Goal: Task Accomplishment & Management: Use online tool/utility

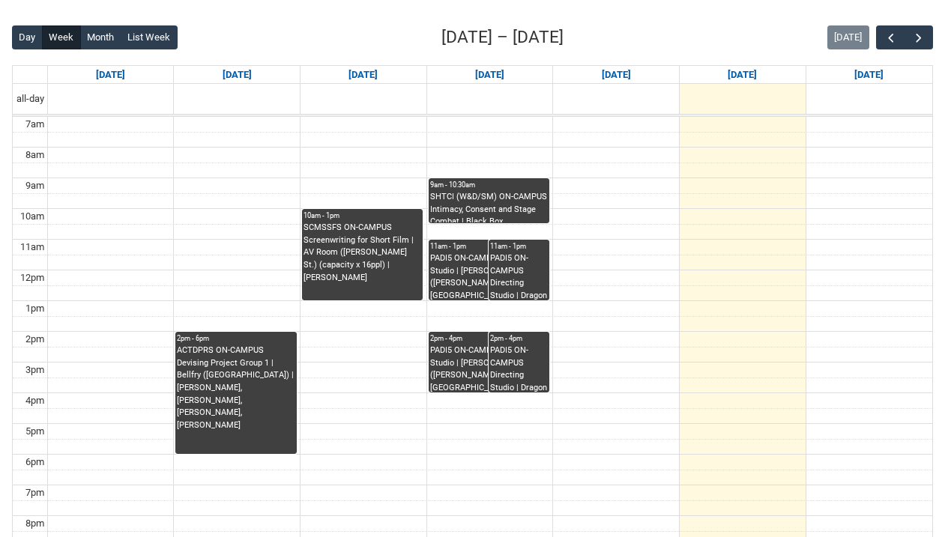
scroll to position [369, 0]
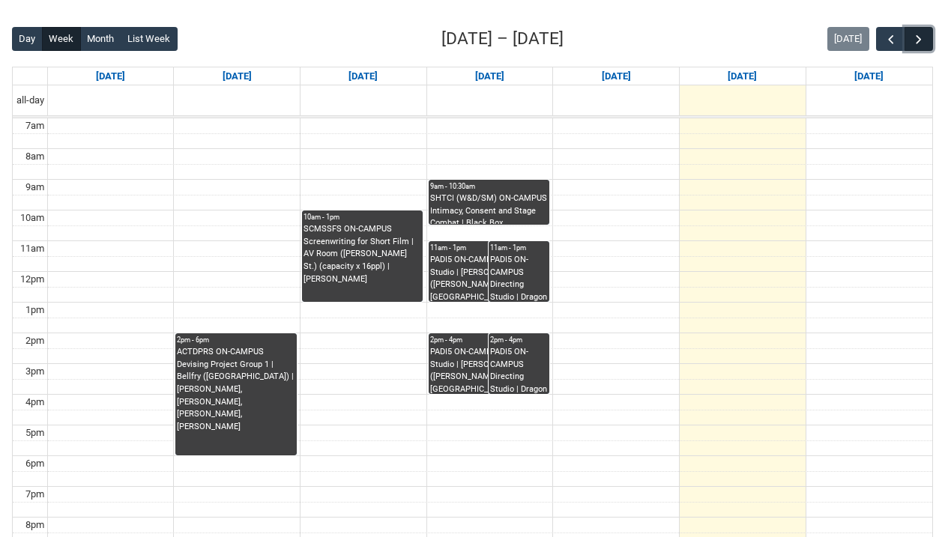
click at [912, 46] on span "button" at bounding box center [918, 39] width 15 height 15
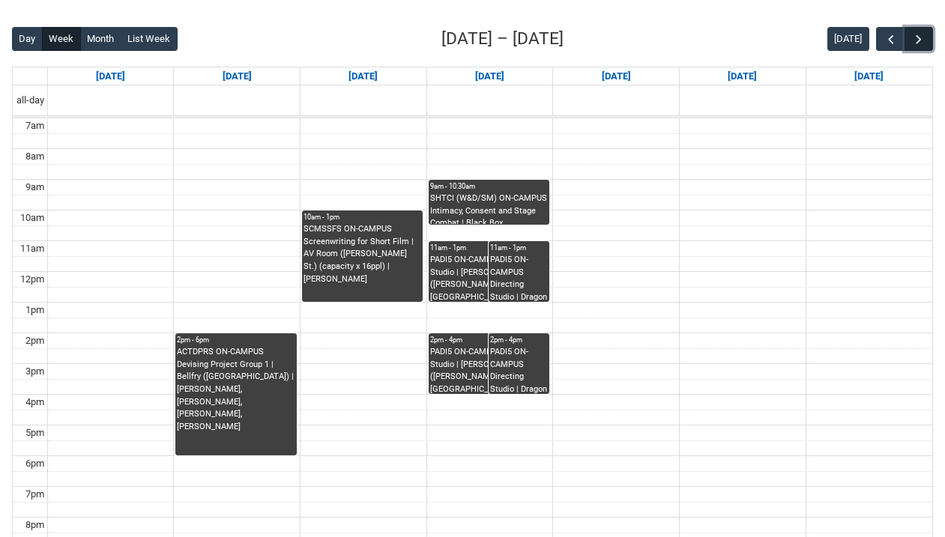
click at [912, 46] on span "button" at bounding box center [918, 39] width 15 height 15
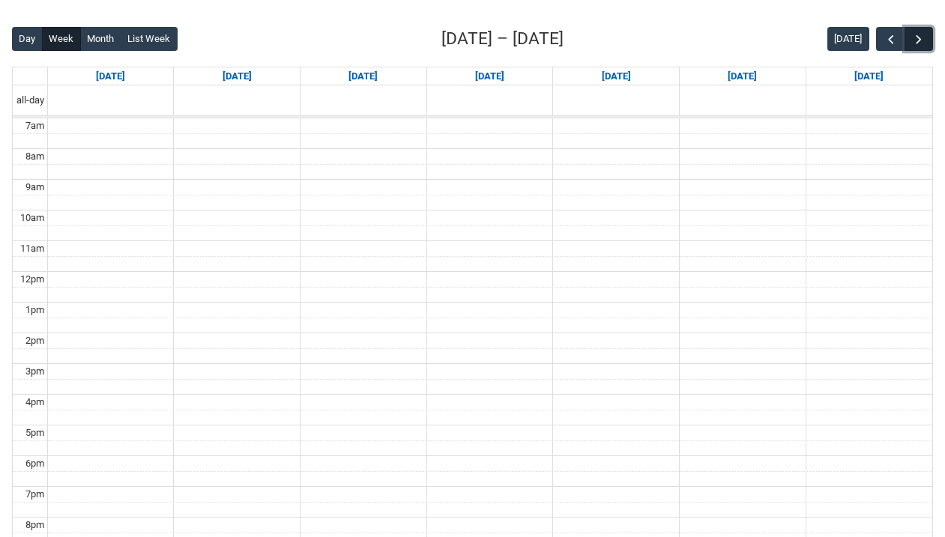
click at [912, 46] on span "button" at bounding box center [918, 39] width 15 height 15
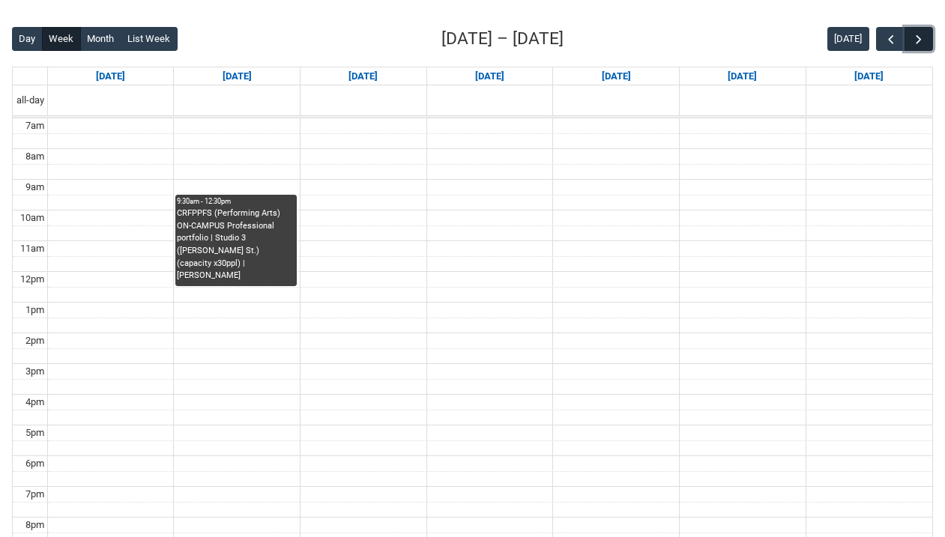
click at [912, 46] on span "button" at bounding box center [918, 39] width 15 height 15
click at [889, 44] on span "button" at bounding box center [890, 39] width 15 height 15
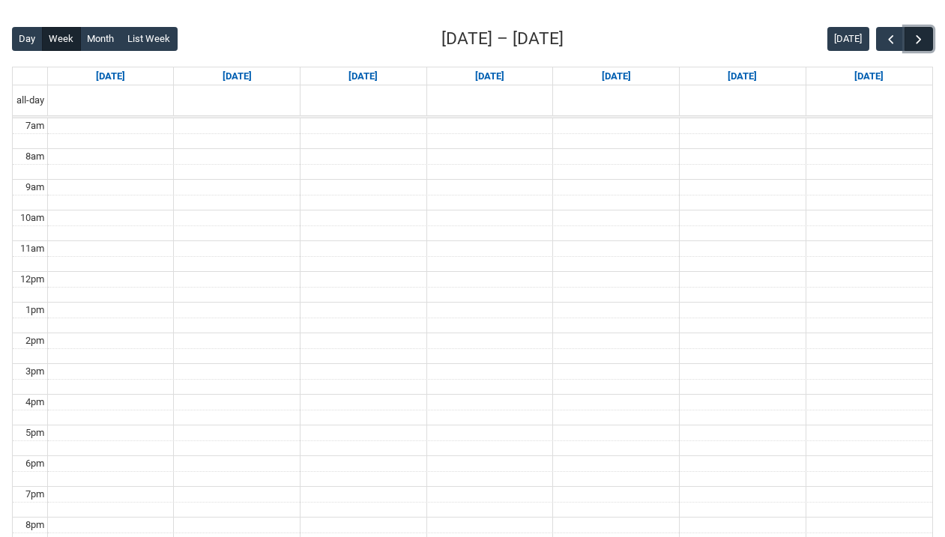
click at [926, 36] on button "button" at bounding box center [918, 39] width 28 height 25
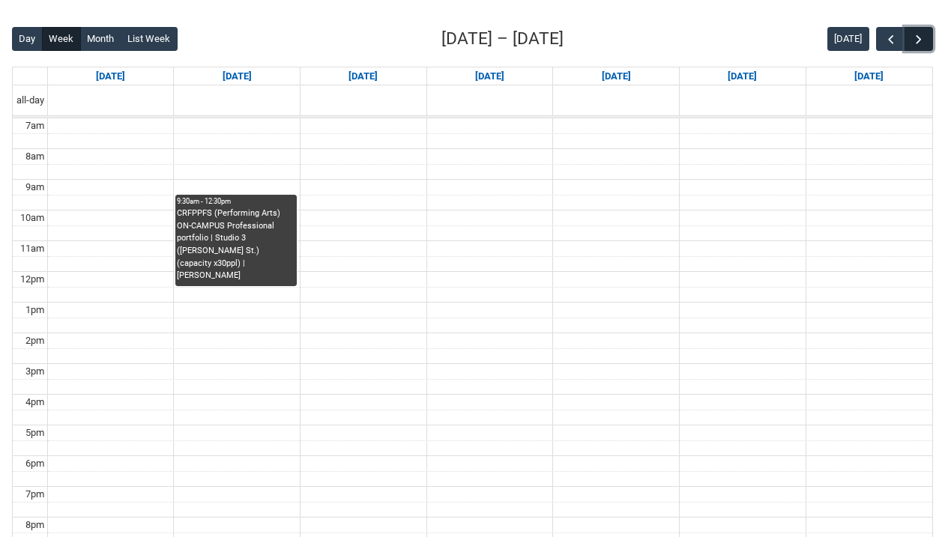
click at [926, 36] on button "button" at bounding box center [918, 39] width 28 height 25
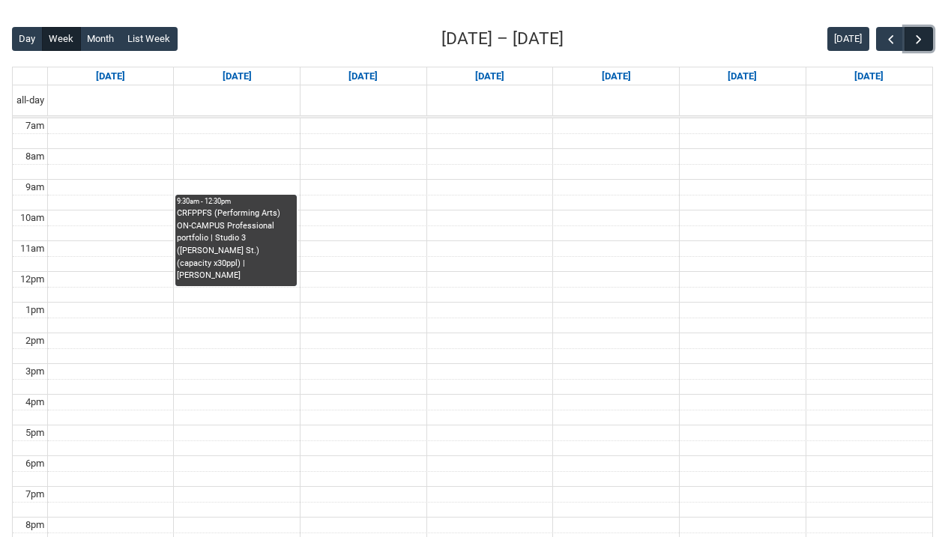
click at [926, 36] on button "button" at bounding box center [918, 39] width 28 height 25
click at [890, 37] on span "button" at bounding box center [890, 39] width 15 height 15
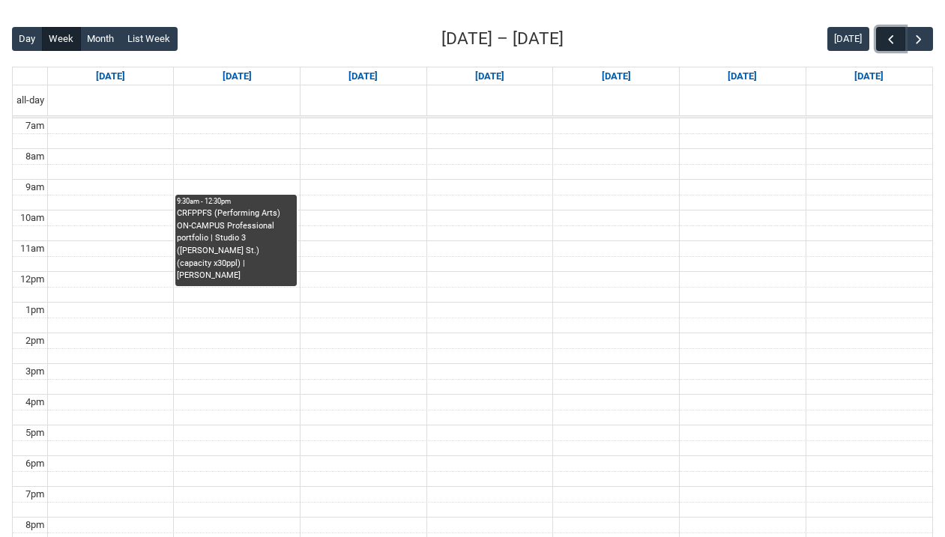
click at [890, 37] on span "button" at bounding box center [890, 39] width 15 height 15
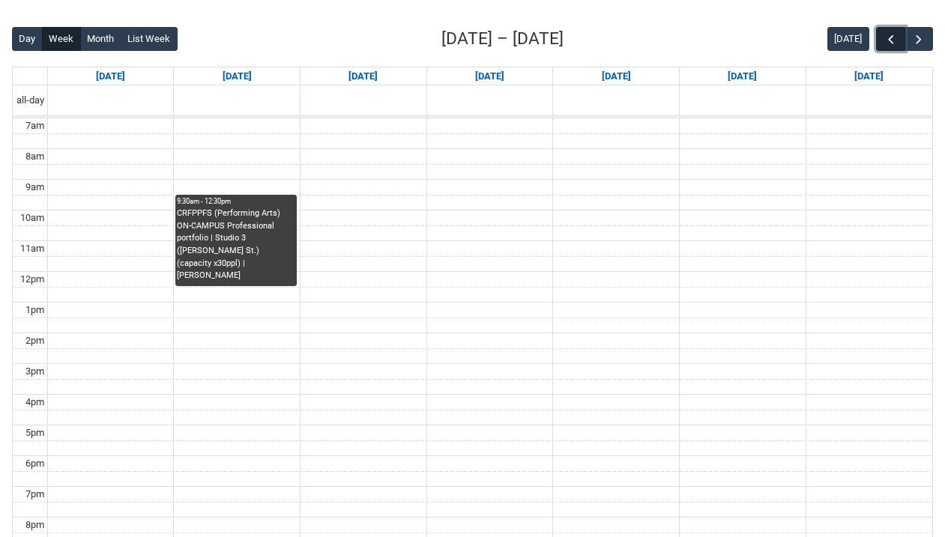
click at [890, 37] on span "button" at bounding box center [890, 39] width 15 height 15
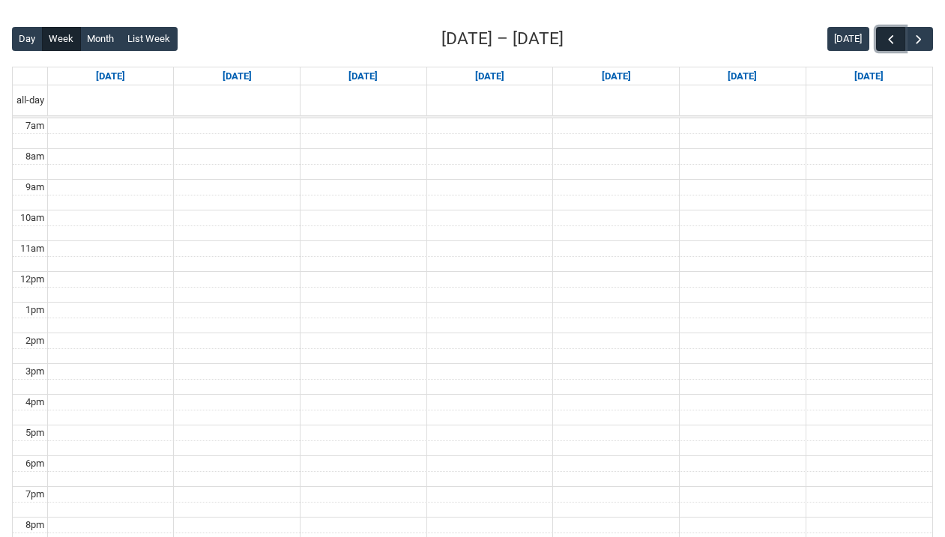
click at [890, 37] on span "button" at bounding box center [890, 39] width 15 height 15
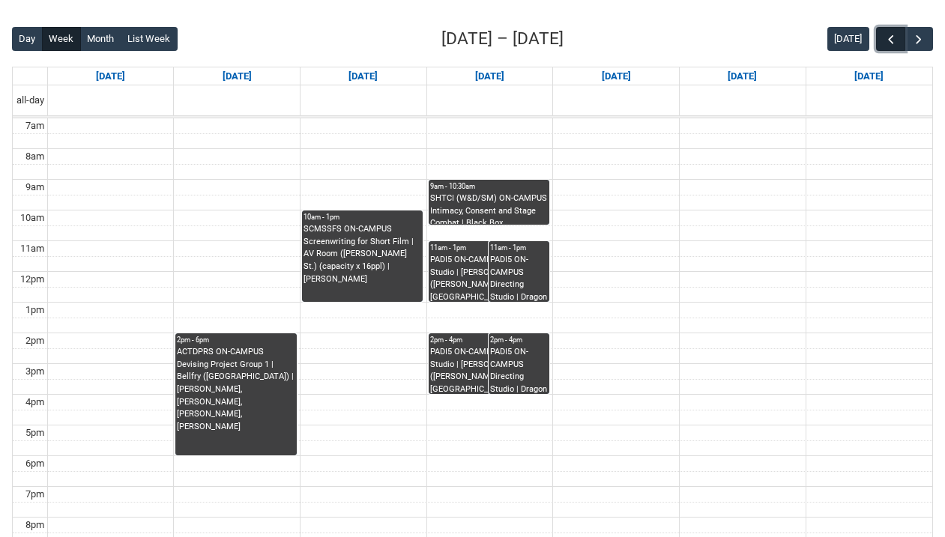
click at [890, 37] on span "button" at bounding box center [890, 39] width 15 height 15
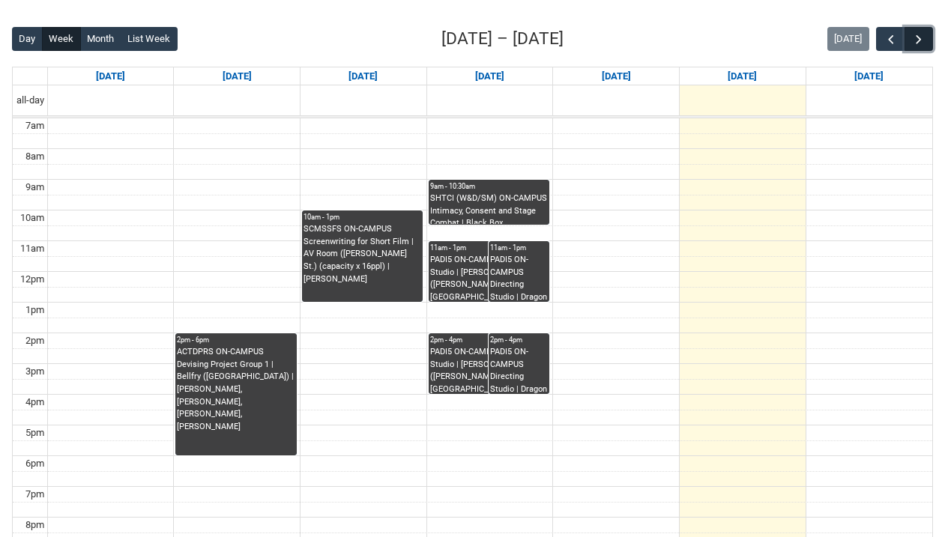
click at [920, 37] on span "button" at bounding box center [918, 39] width 15 height 15
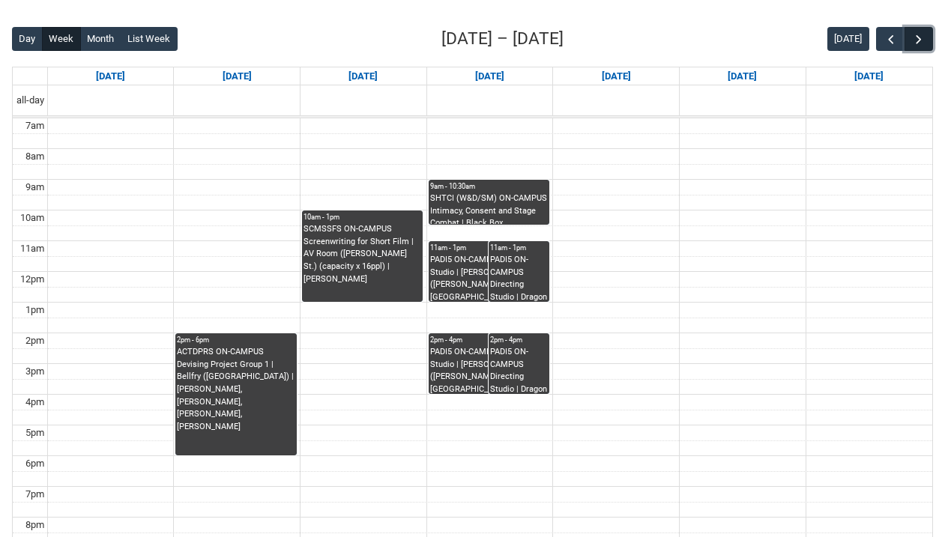
click at [920, 37] on span "button" at bounding box center [918, 39] width 15 height 15
